Goal: Feedback & Contribution: Submit feedback/report problem

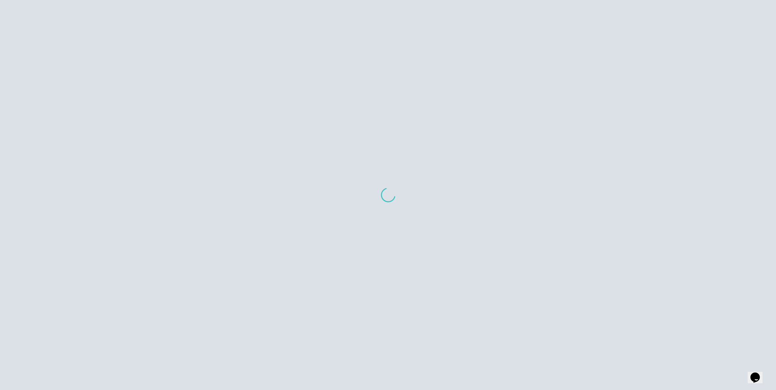
scroll to position [7, 0]
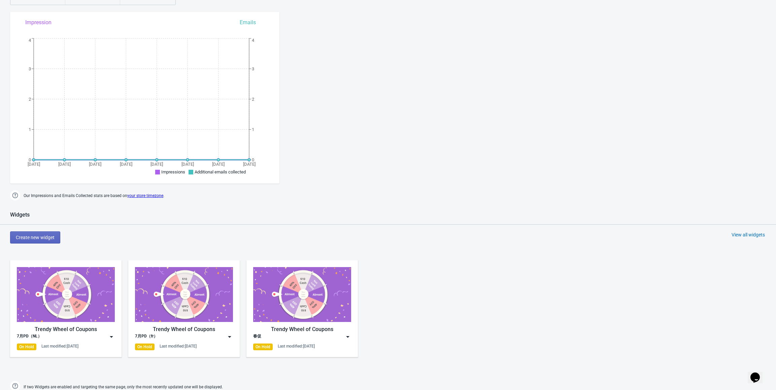
scroll to position [101, 0]
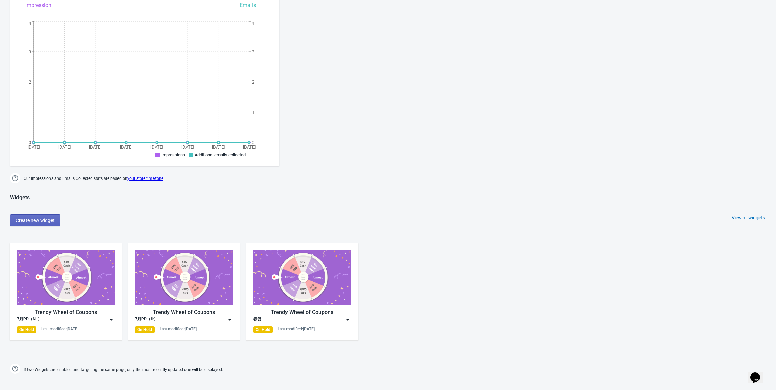
click at [310, 291] on img at bounding box center [302, 277] width 98 height 55
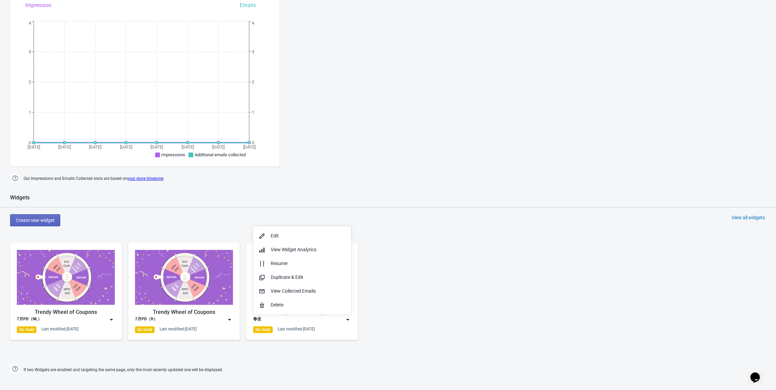
click at [411, 294] on div "Trendy Wheel of Coupons 7月PD（NL） On Hold Last modified: [DATE] Trendy Wheel of …" at bounding box center [388, 296] width 776 height 121
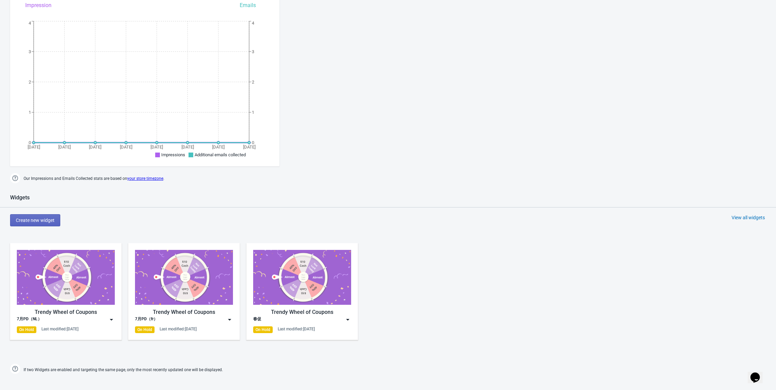
click at [339, 285] on img at bounding box center [302, 277] width 98 height 55
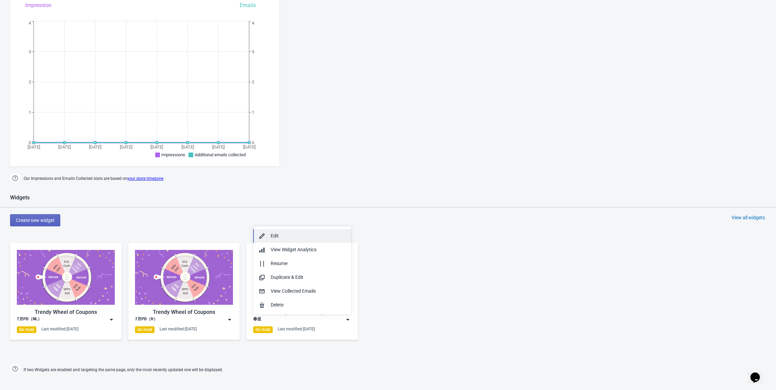
click at [304, 234] on div "Edit" at bounding box center [308, 235] width 75 height 7
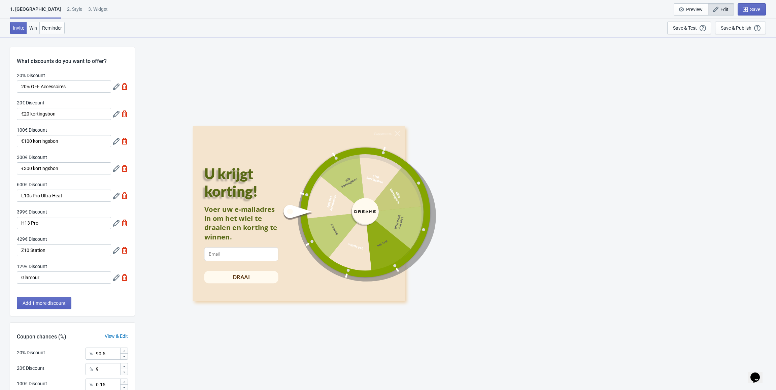
click at [34, 28] on span "Win" at bounding box center [33, 27] width 8 height 5
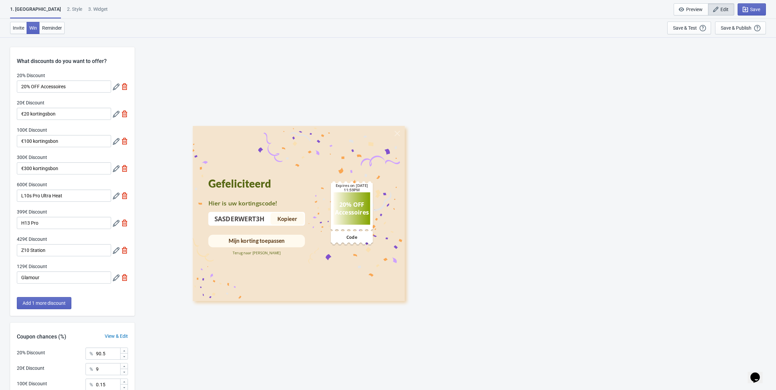
click at [387, 152] on div "20% OFF Accessoires Expires on [DATE] 11:59PM Code" at bounding box center [352, 213] width 93 height 165
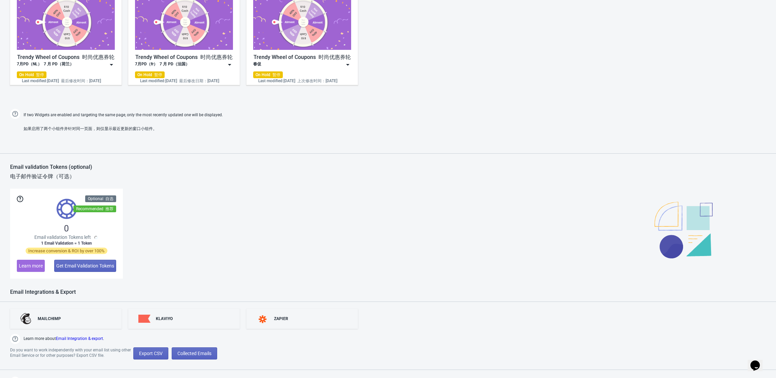
scroll to position [417, 0]
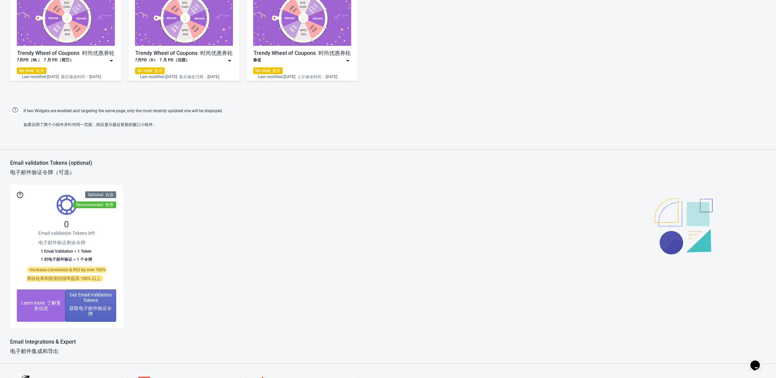
click at [753, 360] on icon "Opens Chat This icon Opens the chat window." at bounding box center [755, 365] width 11 height 11
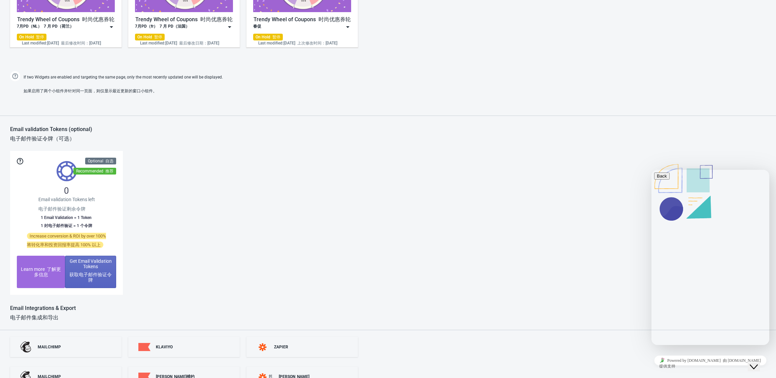
scroll to position [47, 0]
type input "yueshanwu"
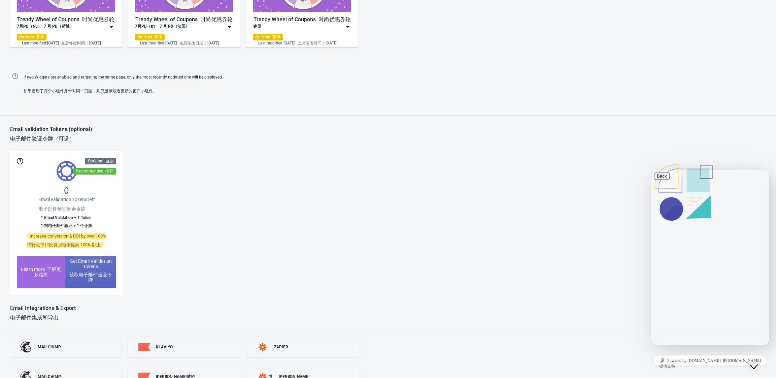
type input "z"
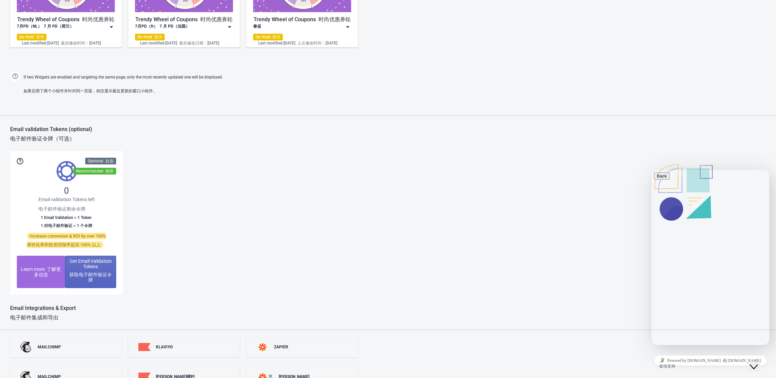
drag, startPoint x: 731, startPoint y: 242, endPoint x: 635, endPoint y: 242, distance: 95.3
click at [652, 242] on html "Back Do you have question? Leave us a note and we'll get back to you as soon as…" at bounding box center [711, 257] width 118 height 175
paste input "wuyueshan@dreame.tech"
type input "wuyueshan@dreame.tech"
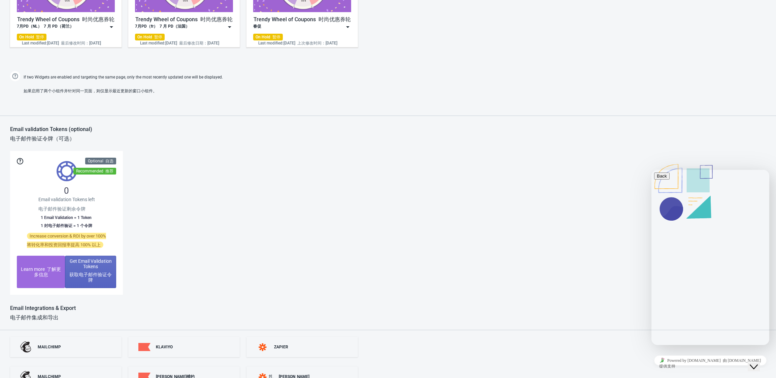
paste textarea "Dear Tada Support Team, We’ve been using the Tada Pop Up Spin Wheel Popups plug…"
type textarea "Dear Tada Support Team, We’ve been using the Tada Pop Up Spin Wheel Popups plug…"
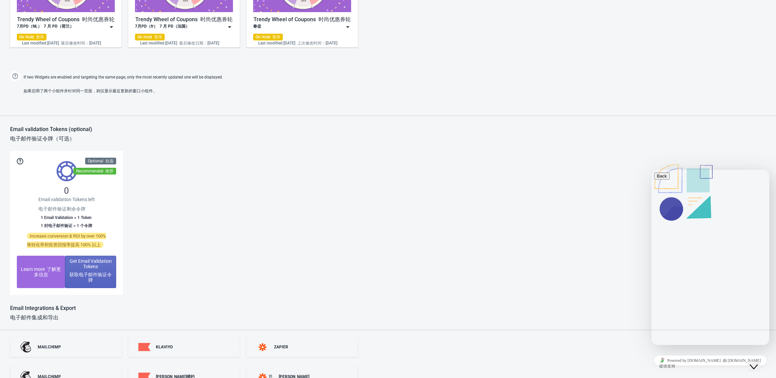
paste input "https://admin.shopify.com/store/dreame-belgium"
drag, startPoint x: 671, startPoint y: 303, endPoint x: 791, endPoint y: 308, distance: 120.7
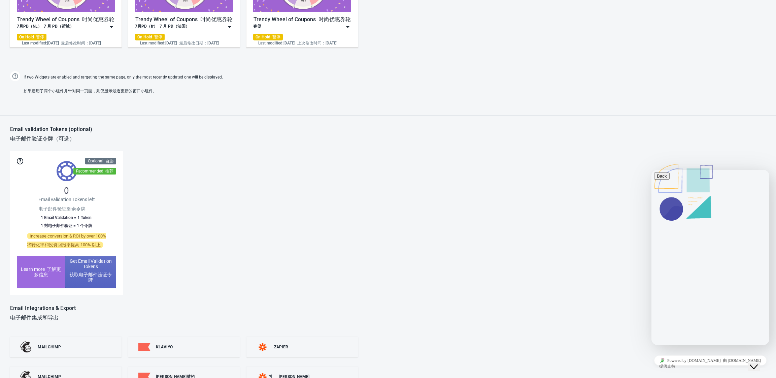
click at [770, 308] on html "Back Do you have question? Leave us a note and we'll get back to you as soon as…" at bounding box center [711, 257] width 118 height 175
paste input "/?country=DE"
paste input "https://admin.shopify.com/store/dreame-netherlands"
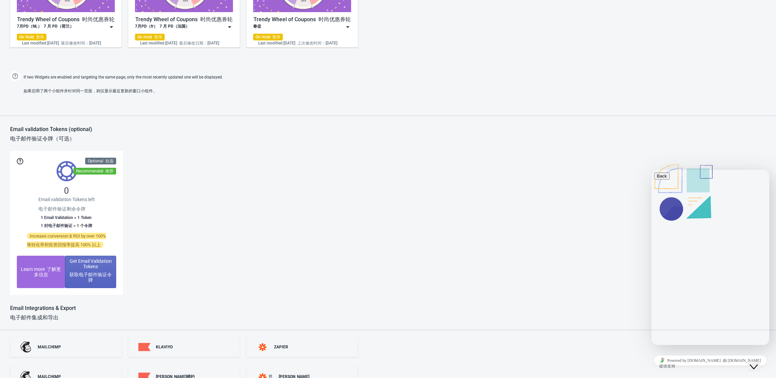
scroll to position [0, 0]
paste input "https://admin.shopify.com/store/dreame-germany/"
paste input "https://admin.shopify.com/store/dreame-italy/"
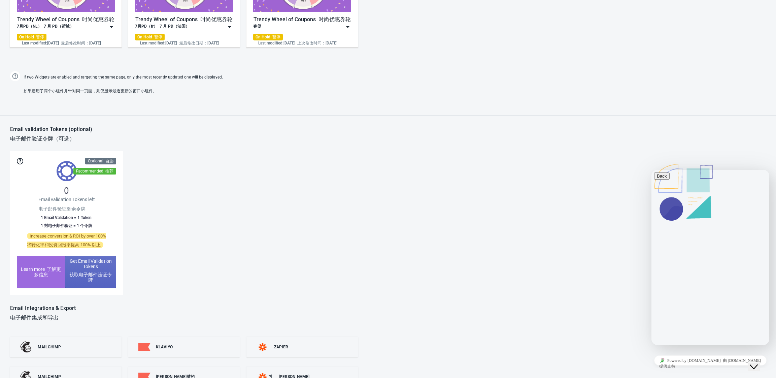
paste input "https://admin.shopify.com/store/dreame-france/?link_source=search"
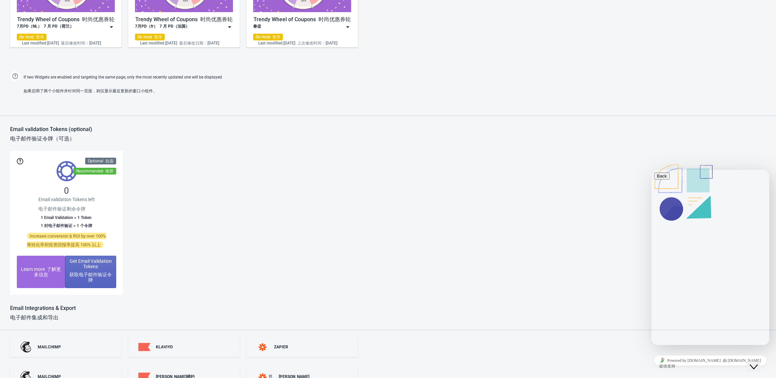
scroll to position [0, 522]
paste input "https://admin.shopify.com/store/dreame-espana/?link_source=search"
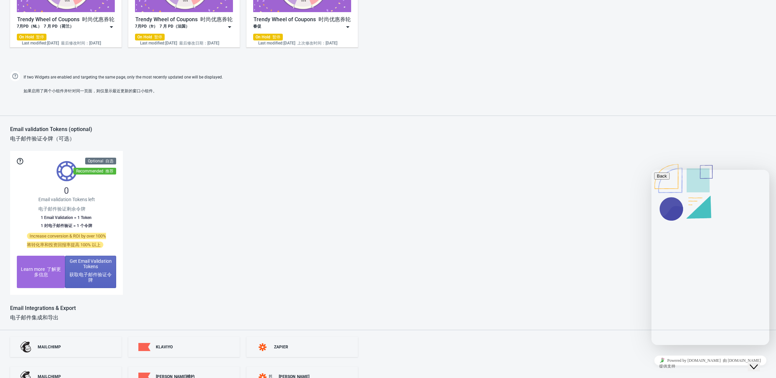
paste input "https://admin.shopify.com/store/dreame-austria/?link_source=search"
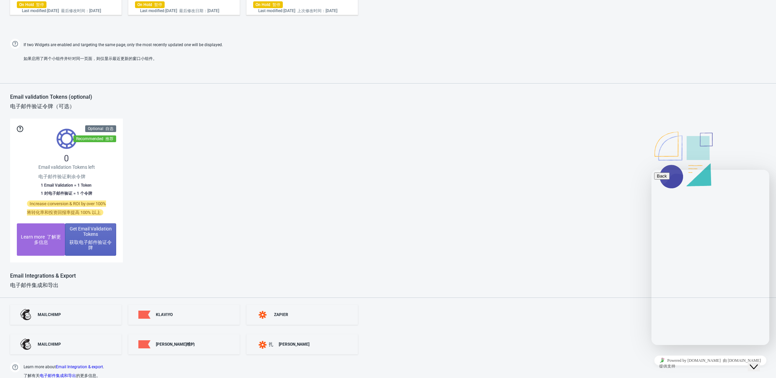
scroll to position [81, 0]
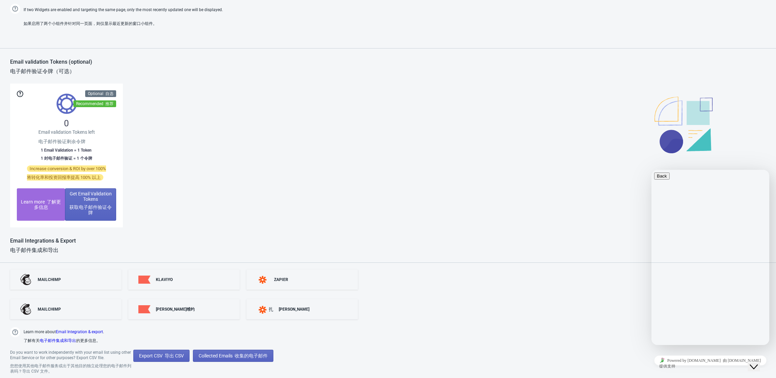
type input "https://admin.shopify.com/store/dreame-belgium/?country=DE；https://admin.shopif…"
